Goal: Check status: Check status

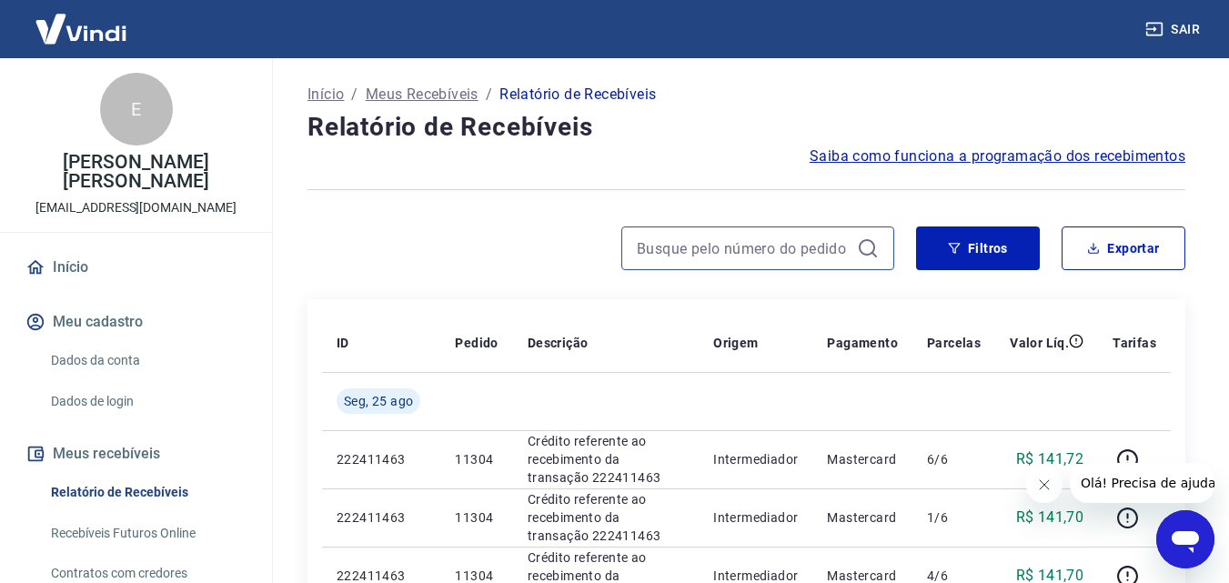
click at [731, 249] on input at bounding box center [743, 248] width 213 height 27
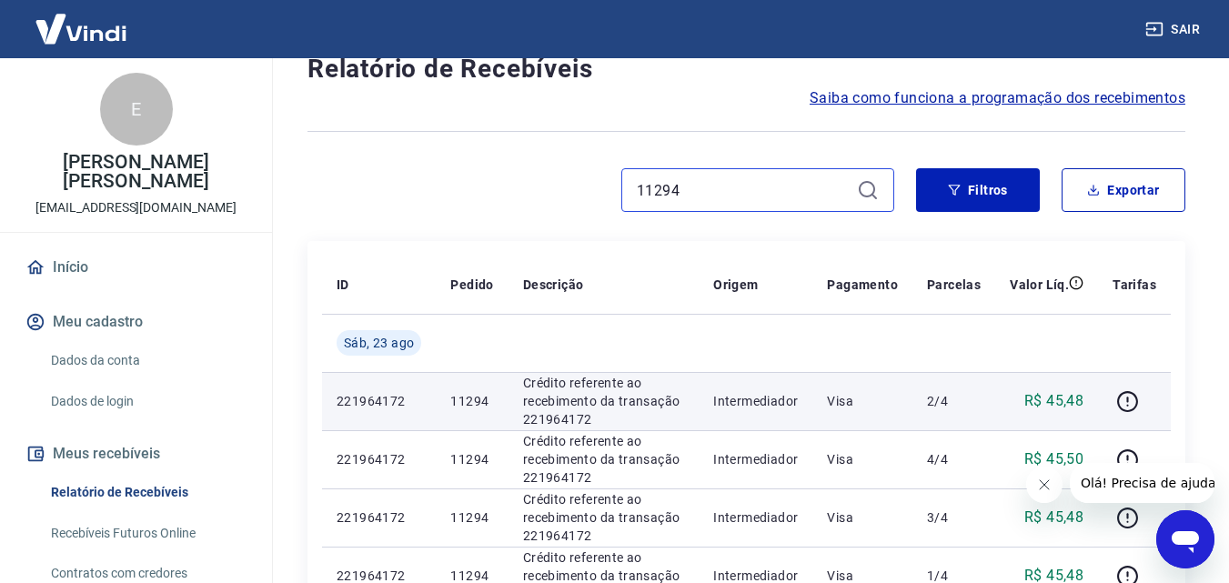
scroll to position [91, 0]
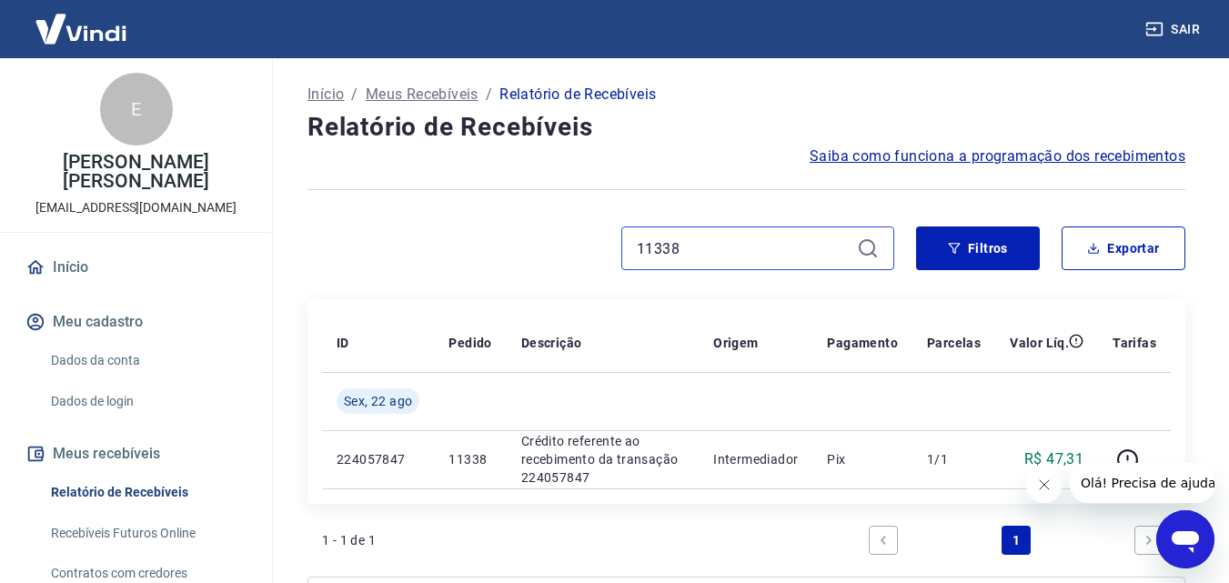
type input "11338"
click at [124, 491] on link "Relatório de Recebíveis" at bounding box center [147, 492] width 207 height 37
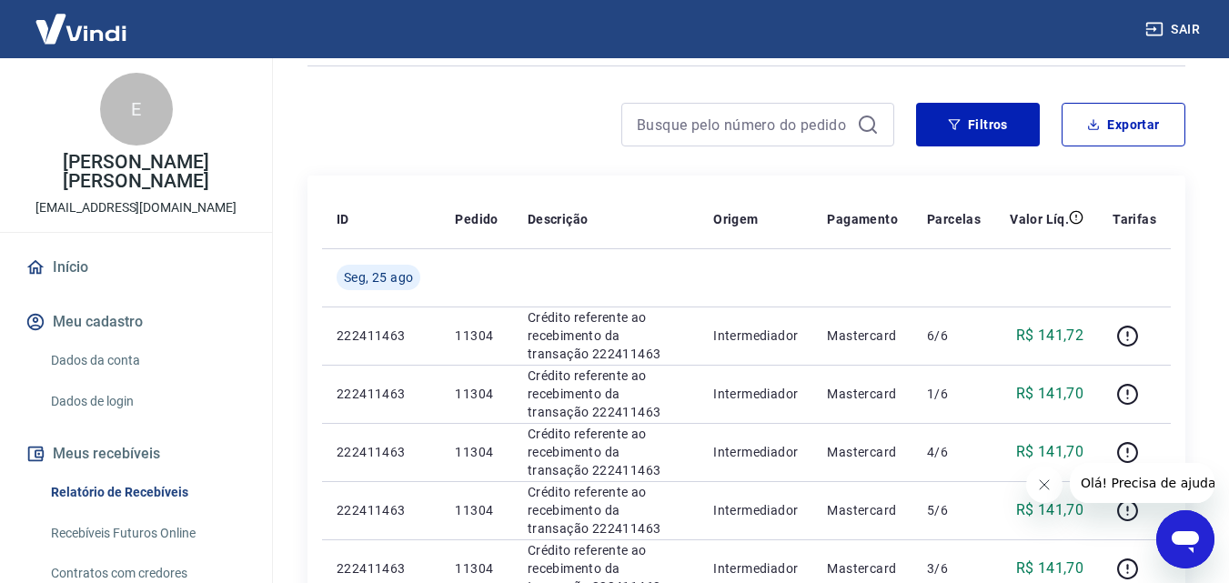
scroll to position [91, 0]
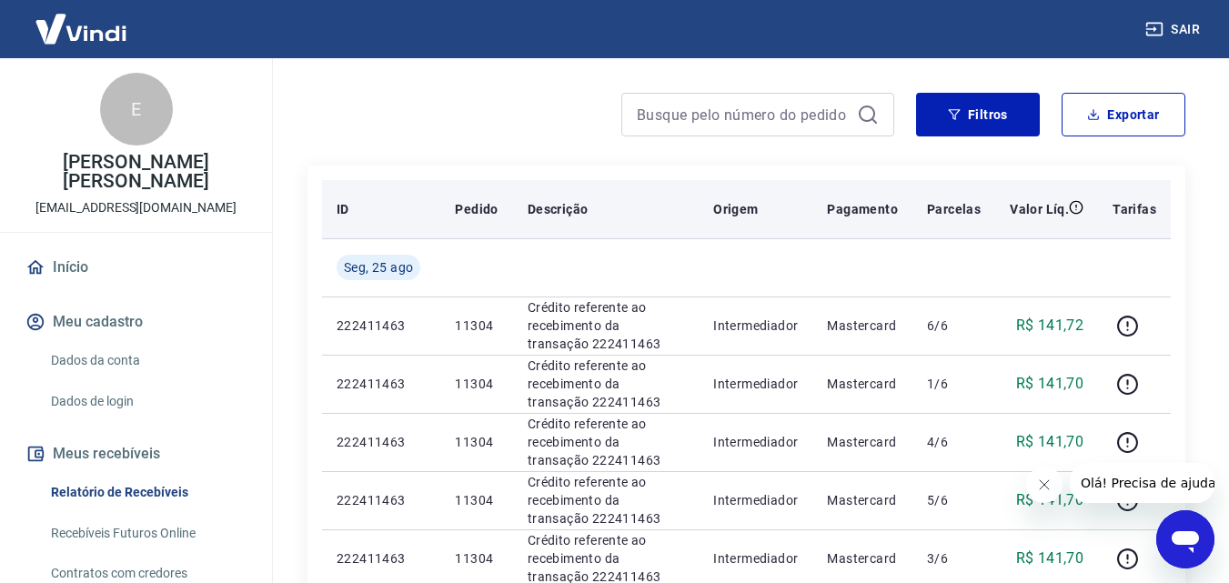
scroll to position [182, 0]
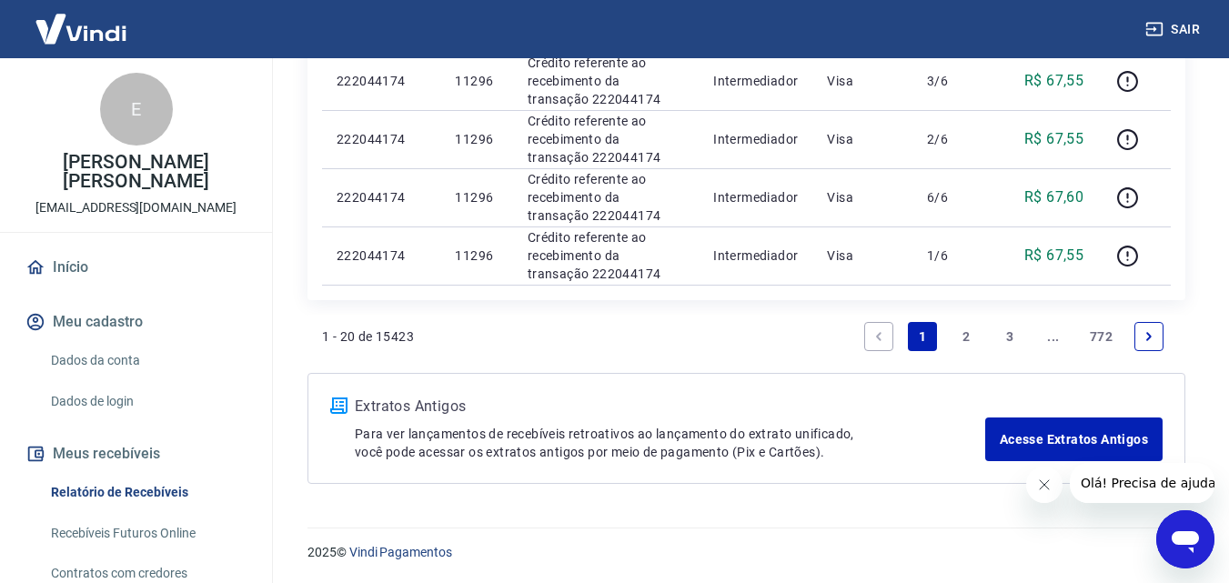
scroll to position [1427, 0]
click at [1009, 332] on link "3" at bounding box center [1009, 335] width 29 height 29
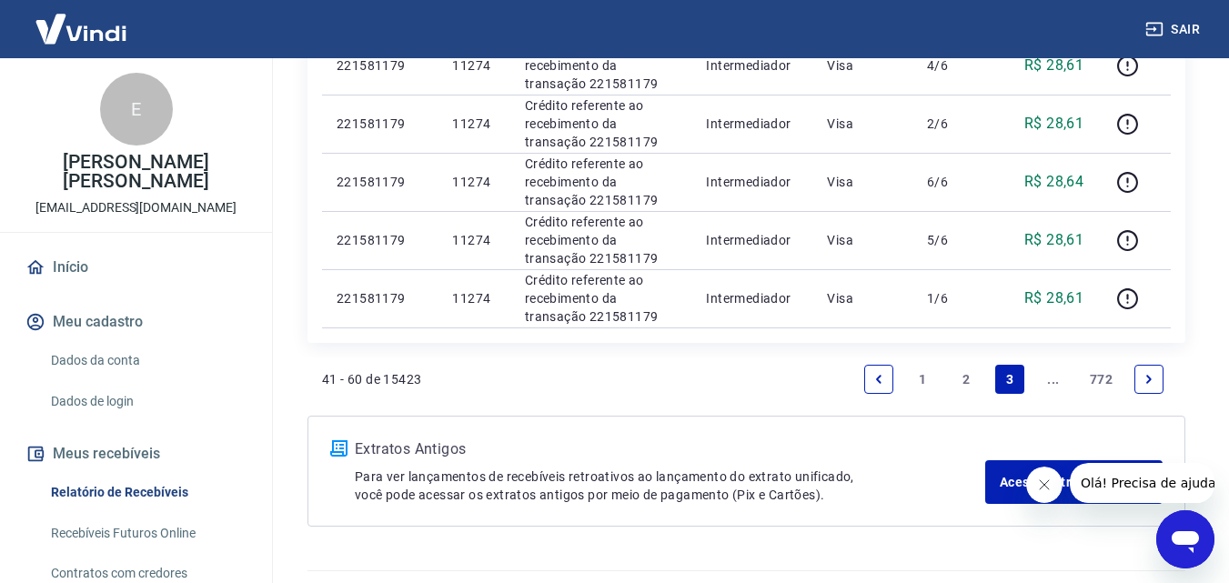
scroll to position [1369, 0]
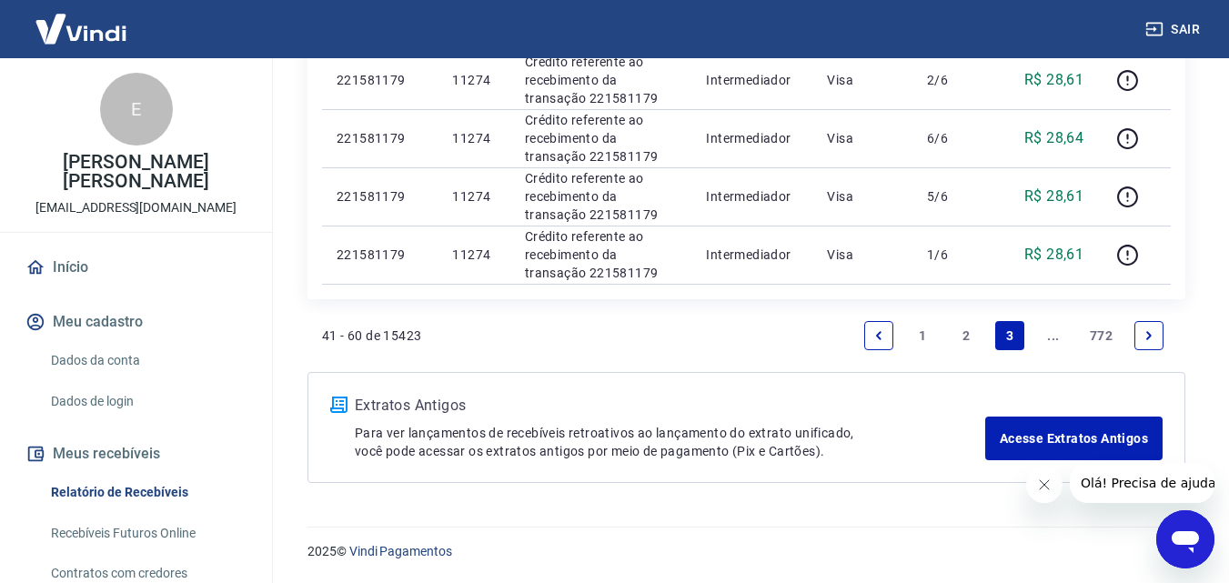
click at [967, 335] on link "2" at bounding box center [966, 335] width 29 height 29
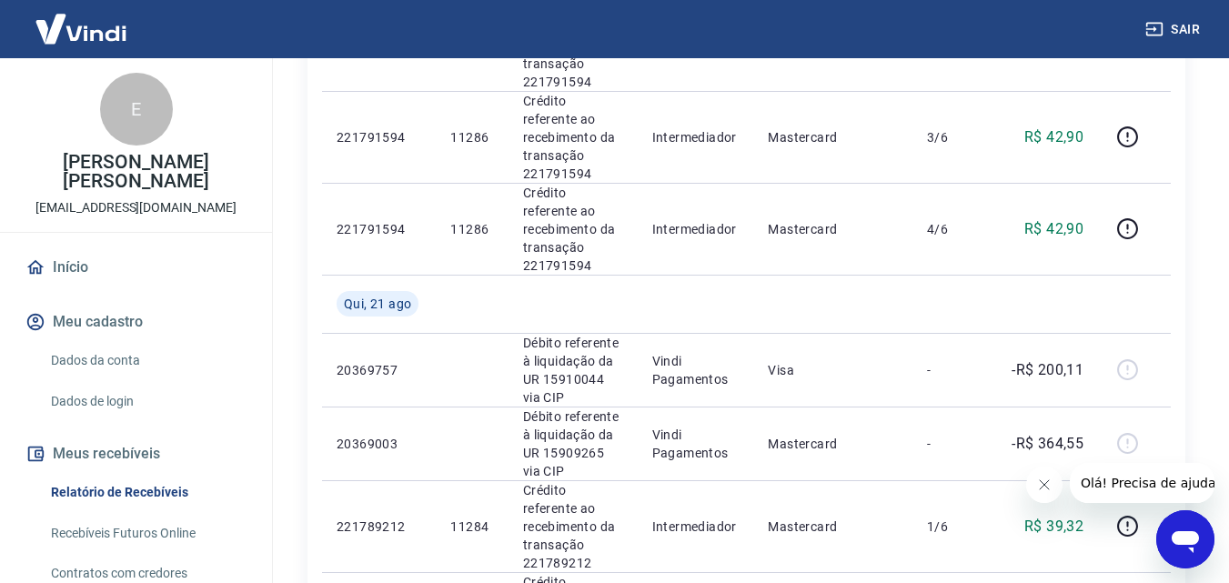
scroll to position [1615, 0]
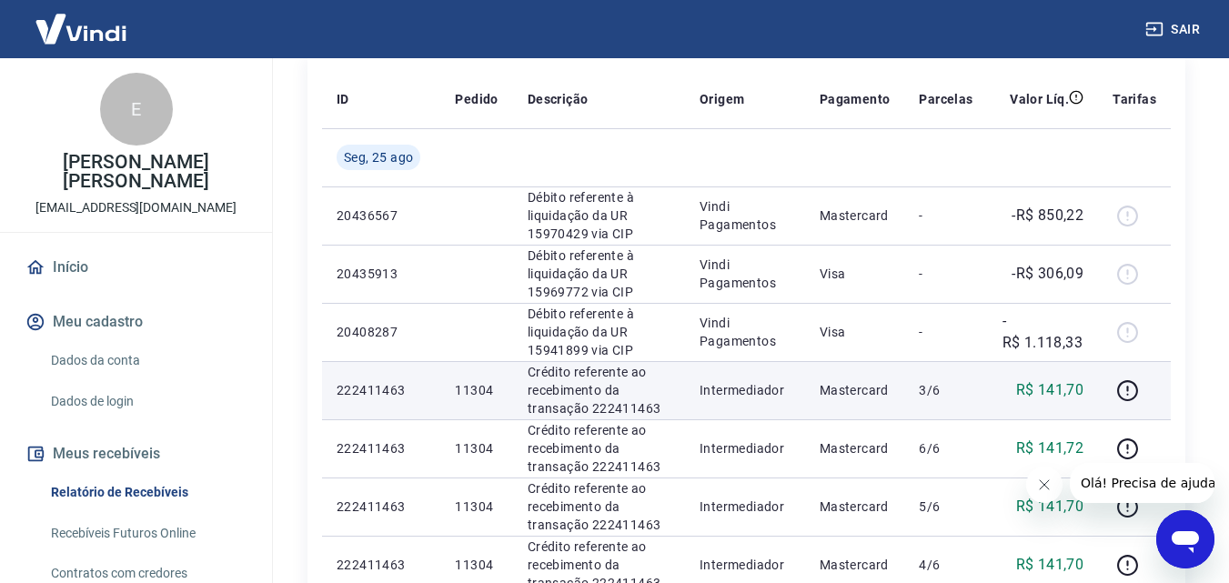
scroll to position [245, 0]
